Goal: Information Seeking & Learning: Learn about a topic

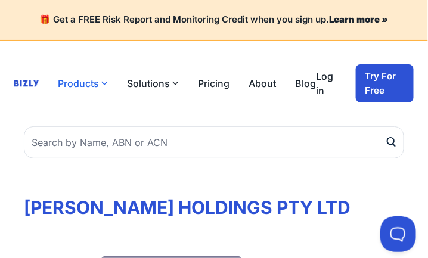
click at [107, 81] on icon "button" at bounding box center [104, 83] width 7 height 7
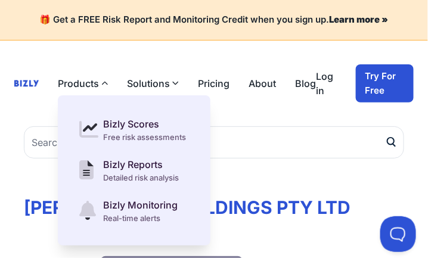
click at [236, 125] on header "Products Bizly Scores Free risk assessments Bizly Reports Detailed risk analysi…" at bounding box center [214, 84] width 428 height 86
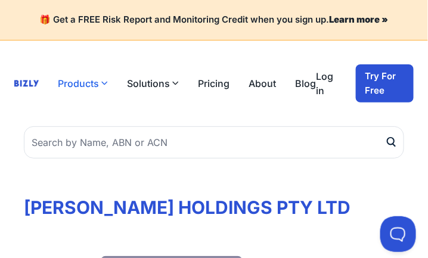
click at [75, 83] on button "Products" at bounding box center [83, 83] width 50 height 14
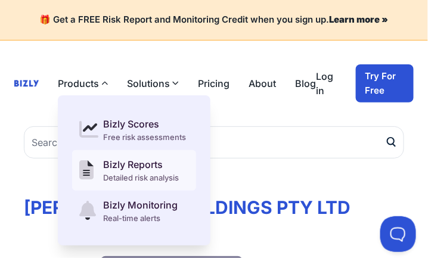
click at [123, 170] on div "Bizly Reports" at bounding box center [141, 165] width 76 height 14
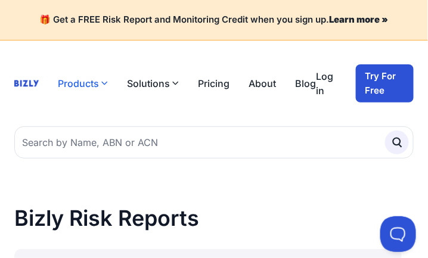
click at [74, 85] on button "Products" at bounding box center [83, 83] width 50 height 14
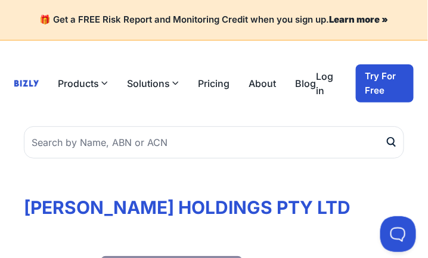
click at [264, 83] on link "About" at bounding box center [262, 83] width 27 height 14
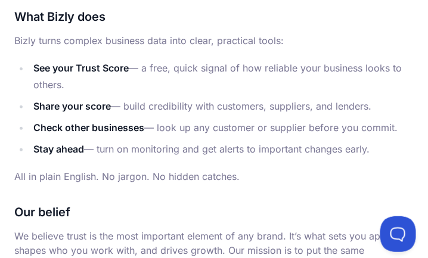
scroll to position [656, 0]
